Goal: Task Accomplishment & Management: Use online tool/utility

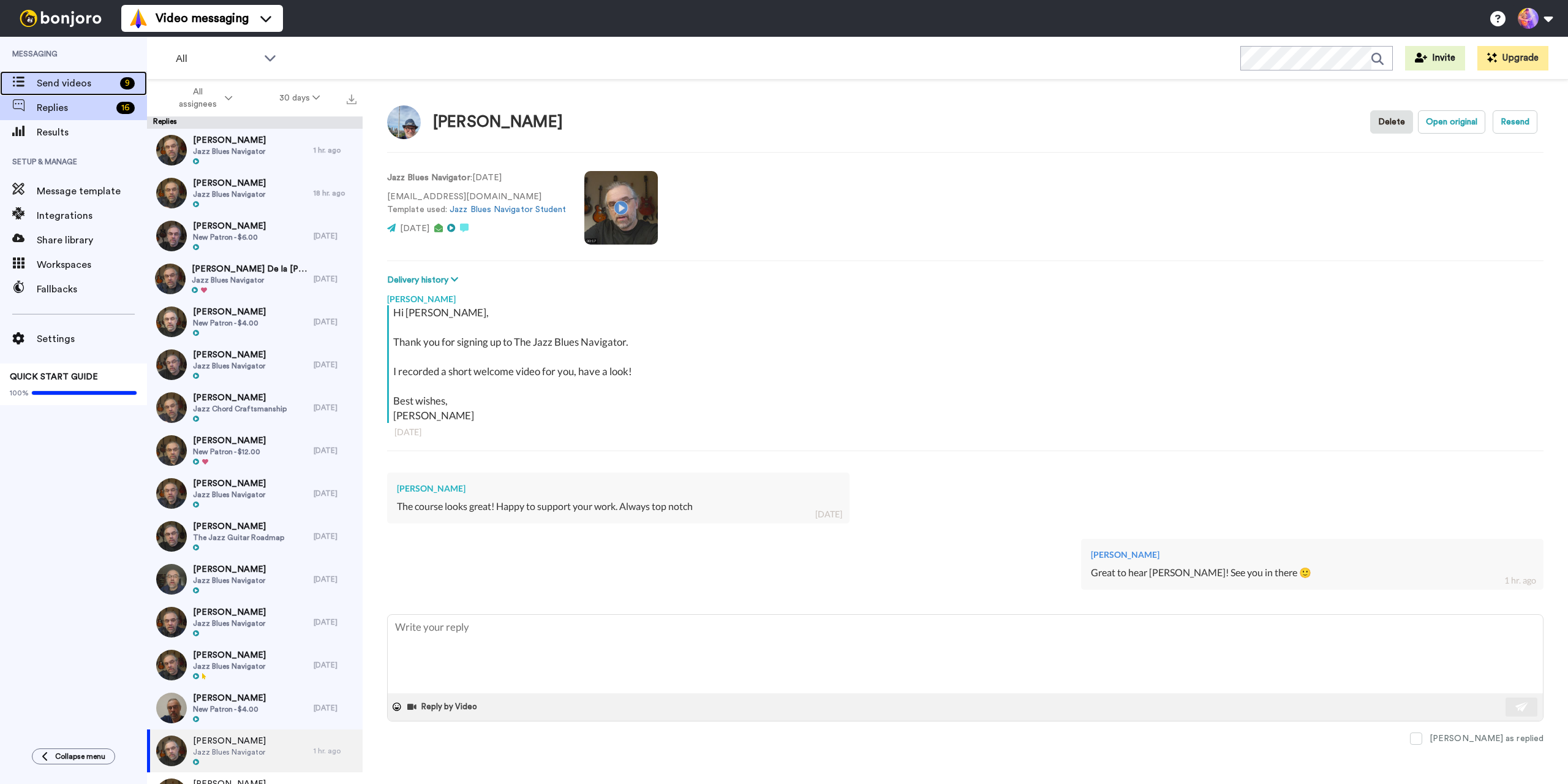
click at [90, 80] on span "Send videos" at bounding box center [76, 83] width 78 height 15
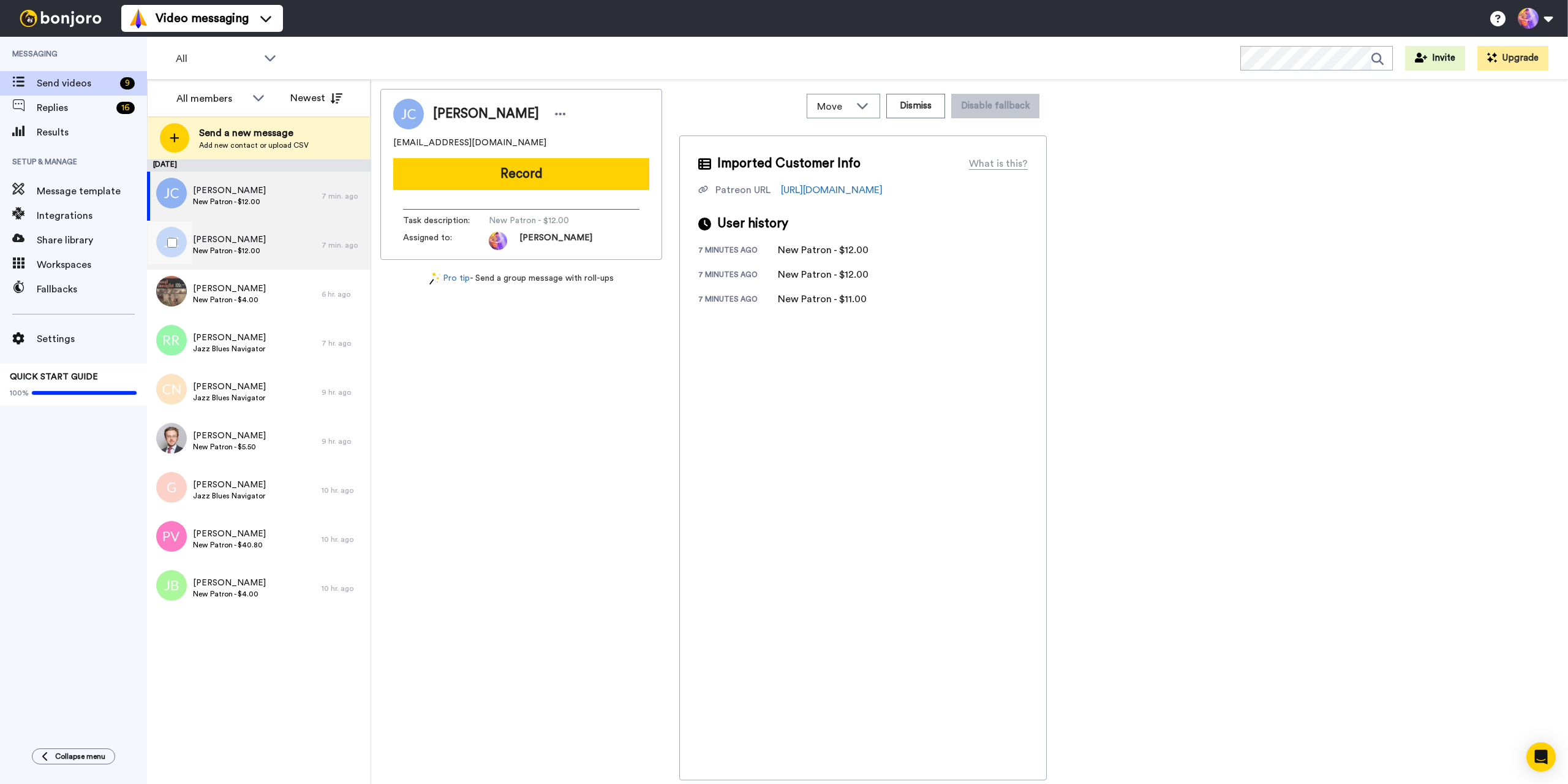
click at [266, 252] on span "New Patron - $12.00" at bounding box center [230, 250] width 73 height 10
click at [915, 109] on button "Dismiss" at bounding box center [915, 106] width 59 height 24
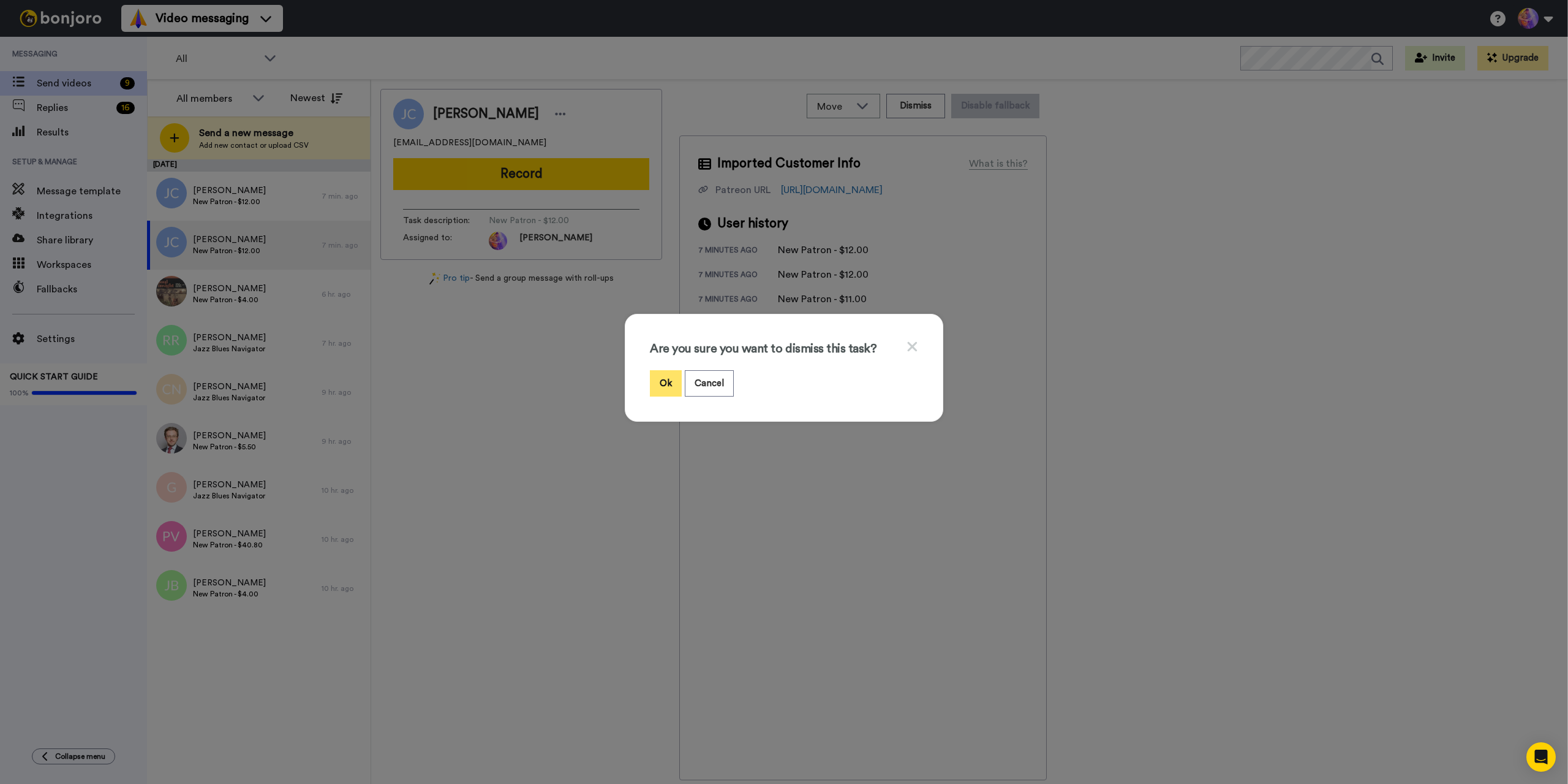
click at [664, 378] on button "Ok" at bounding box center [665, 383] width 32 height 26
